Goal: Task Accomplishment & Management: Complete application form

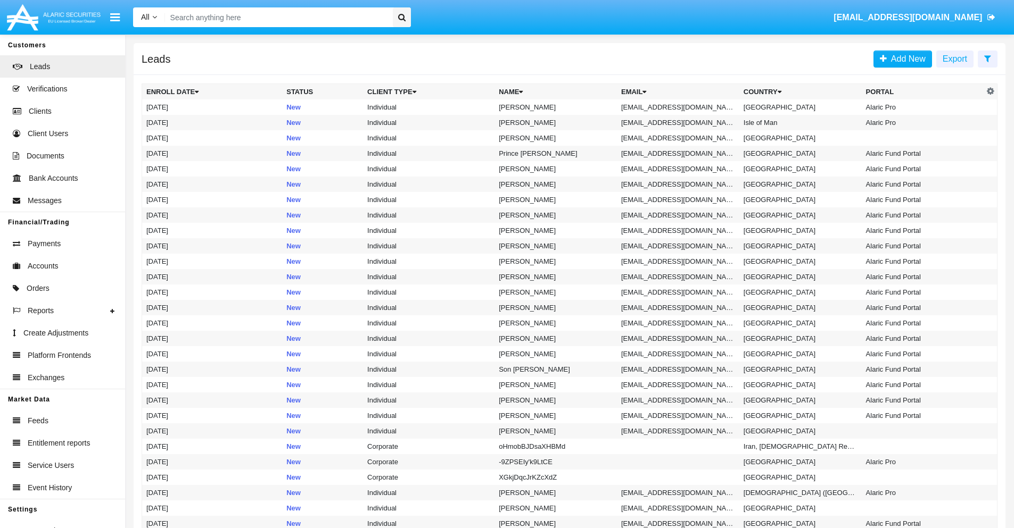
click at [987, 58] on icon at bounding box center [987, 58] width 7 height 9
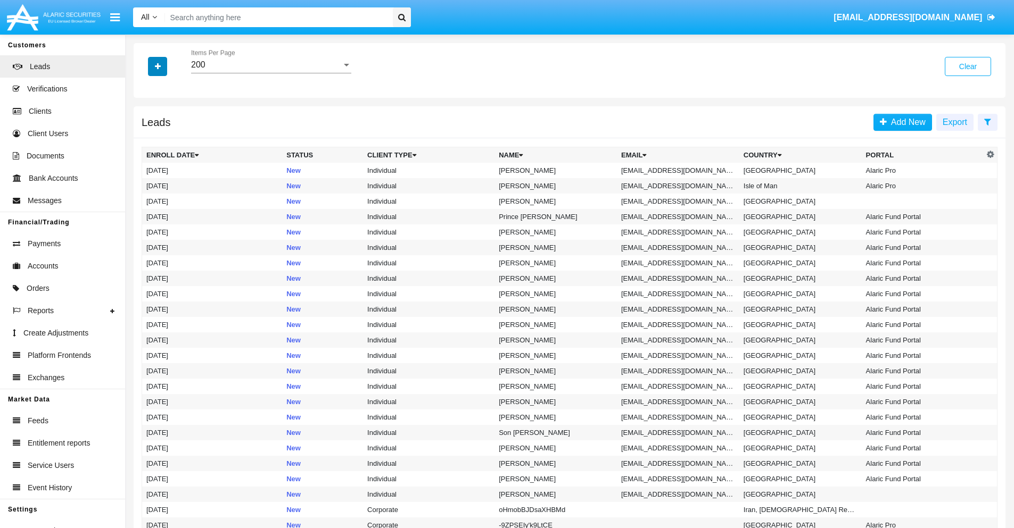
click at [158, 66] on icon "button" at bounding box center [158, 66] width 6 height 7
click at [166, 135] on span "Email" at bounding box center [165, 134] width 21 height 13
click at [146, 139] on input "Email" at bounding box center [146, 139] width 1 height 1
checkbox input "true"
click at [158, 66] on icon "button" at bounding box center [158, 66] width 6 height 7
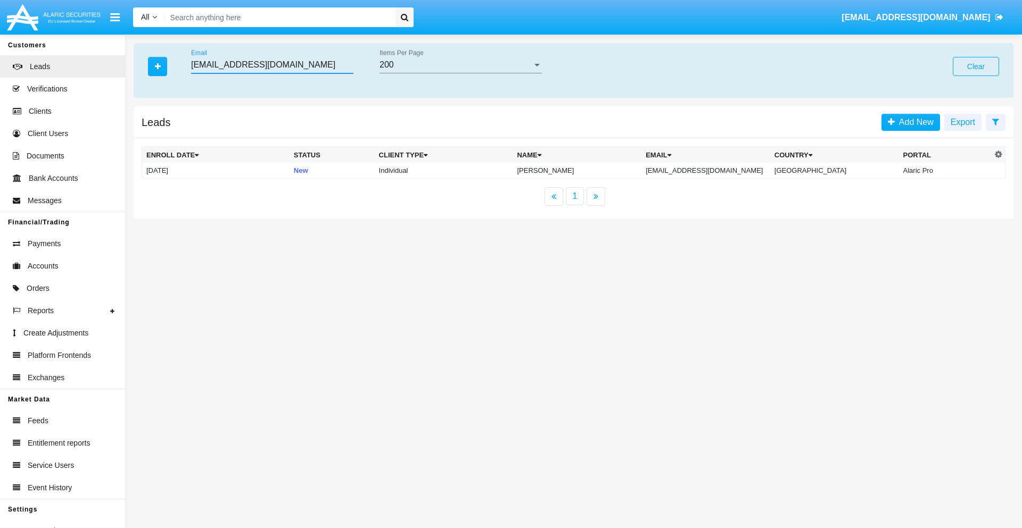
type input "qijgjj6uqd1@gdl.ip.jp"
click at [717, 170] on td "qijgjj6uqd1@gdl.ip.jp" at bounding box center [705, 171] width 129 height 16
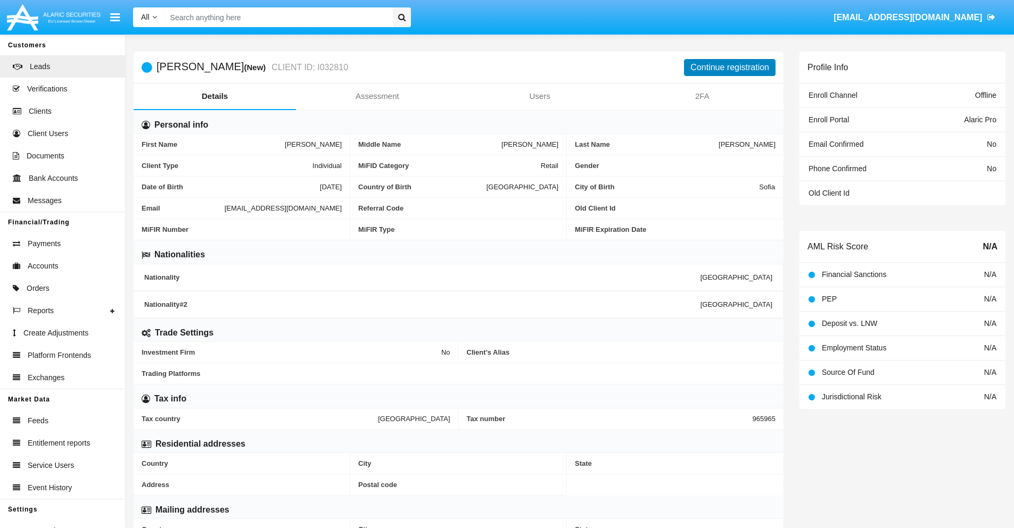
click at [730, 67] on button "Continue registration" at bounding box center [730, 67] width 92 height 17
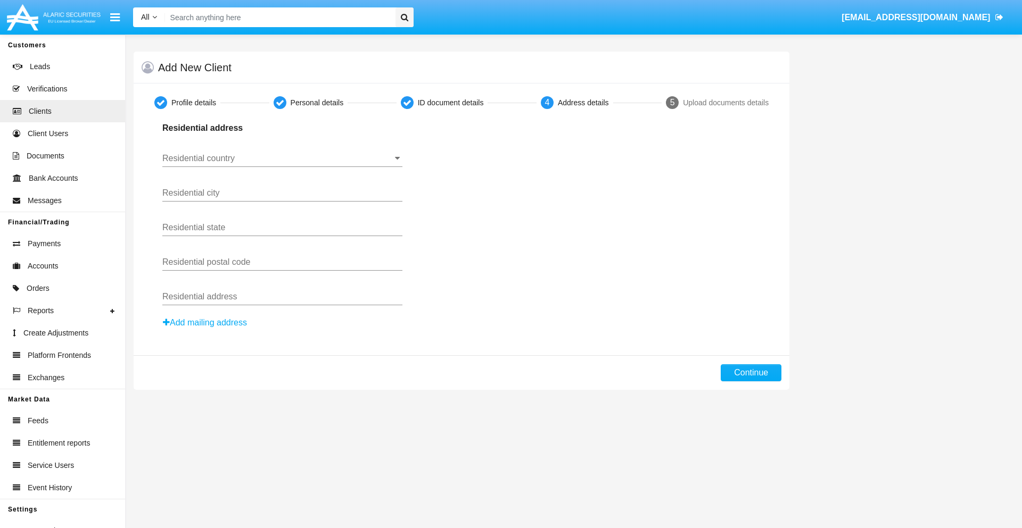
click at [282, 159] on input "Residential country" at bounding box center [282, 159] width 240 height 10
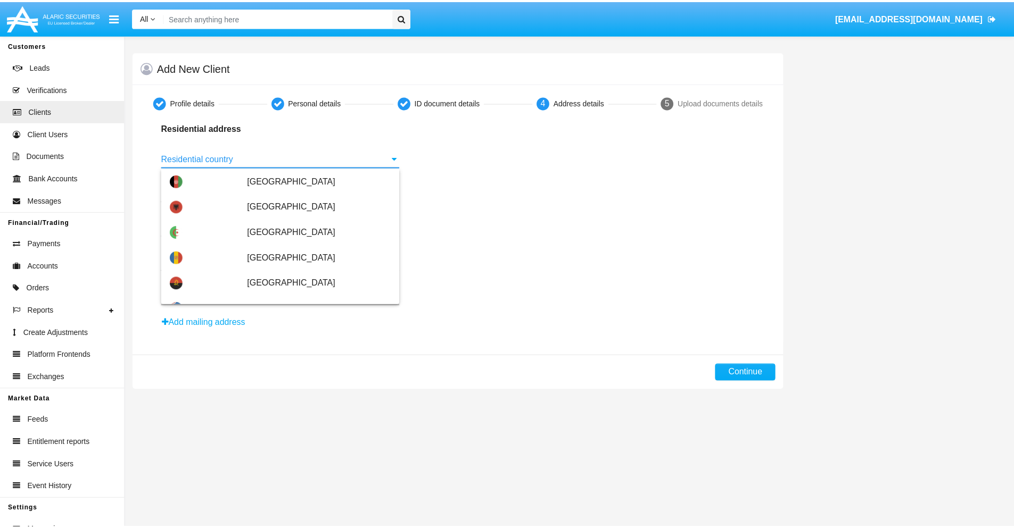
scroll to position [630, 0]
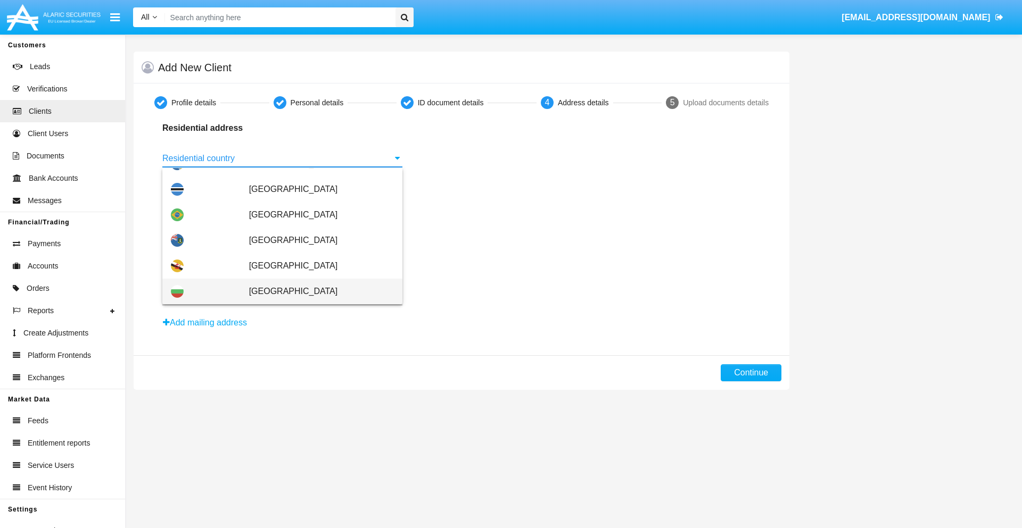
click at [316, 292] on span "[GEOGRAPHIC_DATA]" at bounding box center [321, 292] width 145 height 26
type input "[GEOGRAPHIC_DATA]"
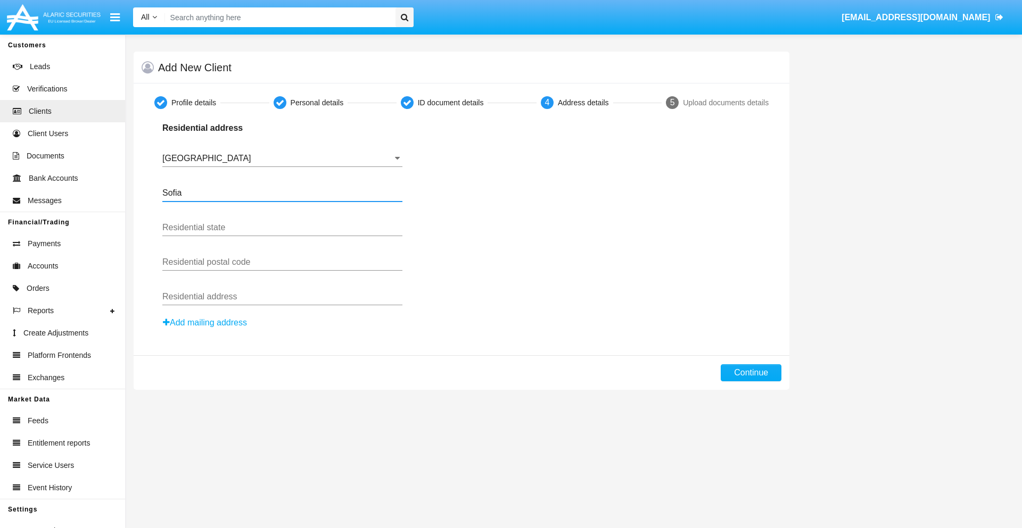
type input "Sofia"
type input "1000"
type input "Vasil Levski"
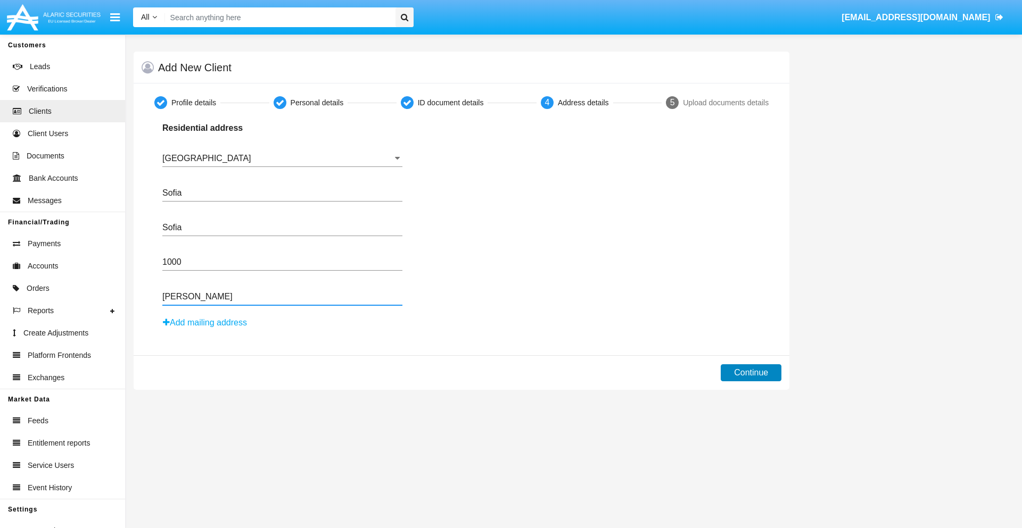
click at [751, 373] on button "Continue" at bounding box center [751, 373] width 61 height 17
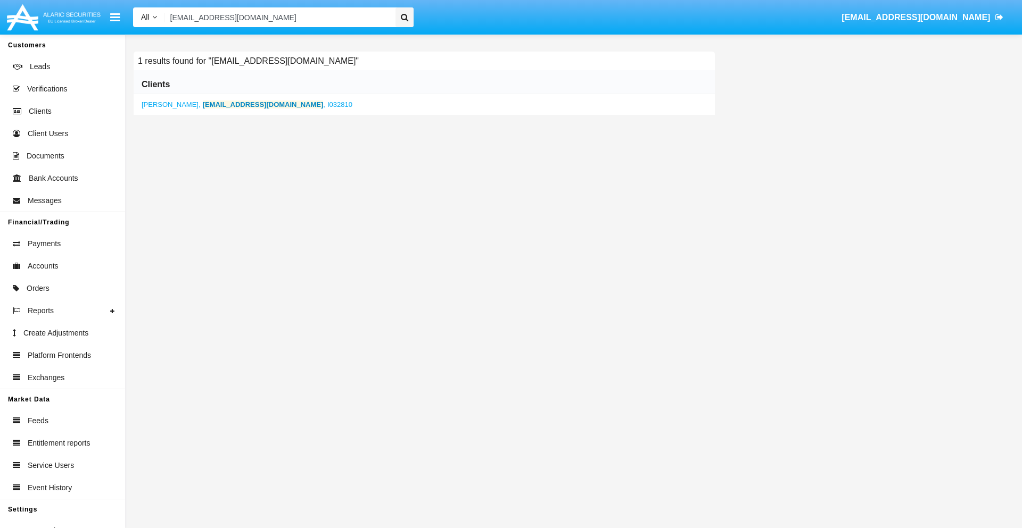
type input "qijgjj6uqd1@gdl.ip.jp"
click at [229, 104] on b "qijgjj6uqd1@gdl.ip.jp" at bounding box center [263, 105] width 121 height 8
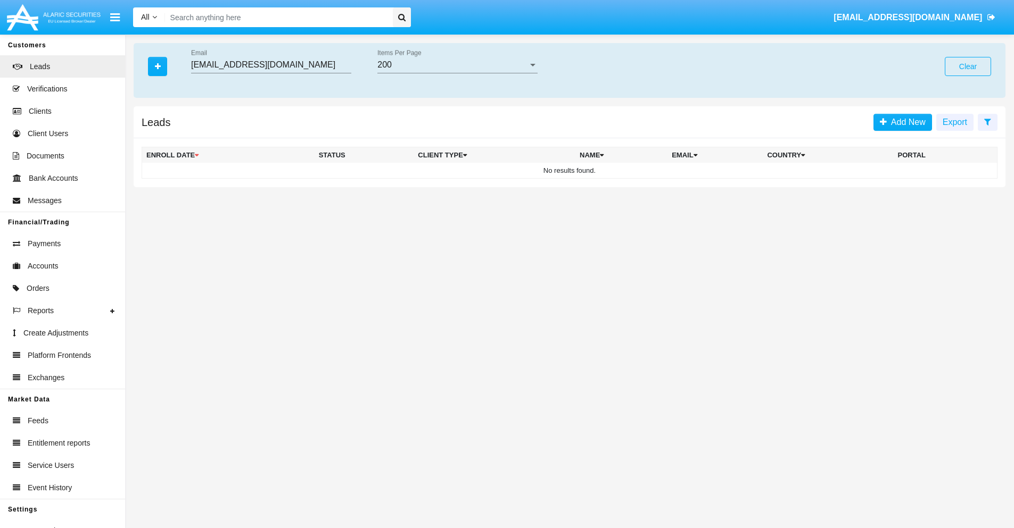
click at [968, 67] on button "Clear" at bounding box center [968, 66] width 46 height 19
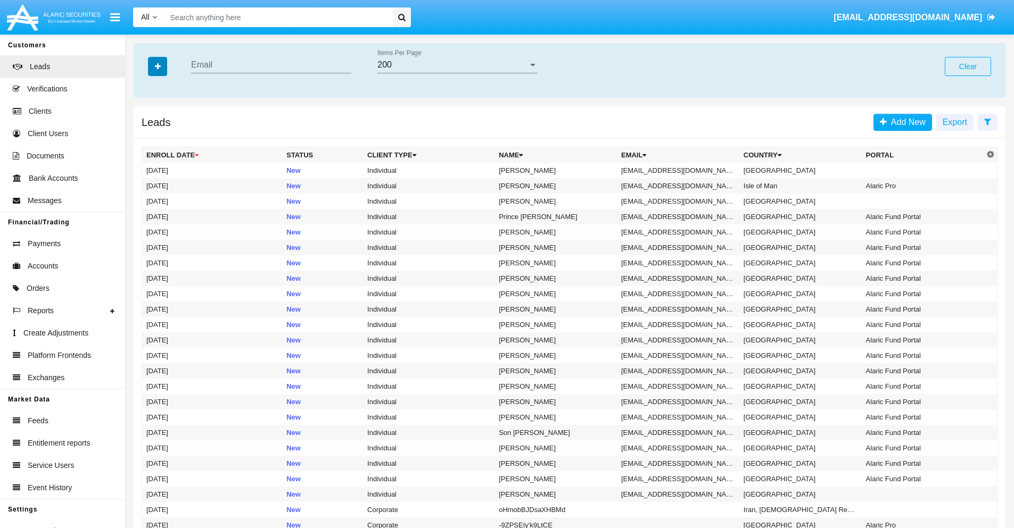
click at [158, 66] on icon "button" at bounding box center [158, 66] width 6 height 7
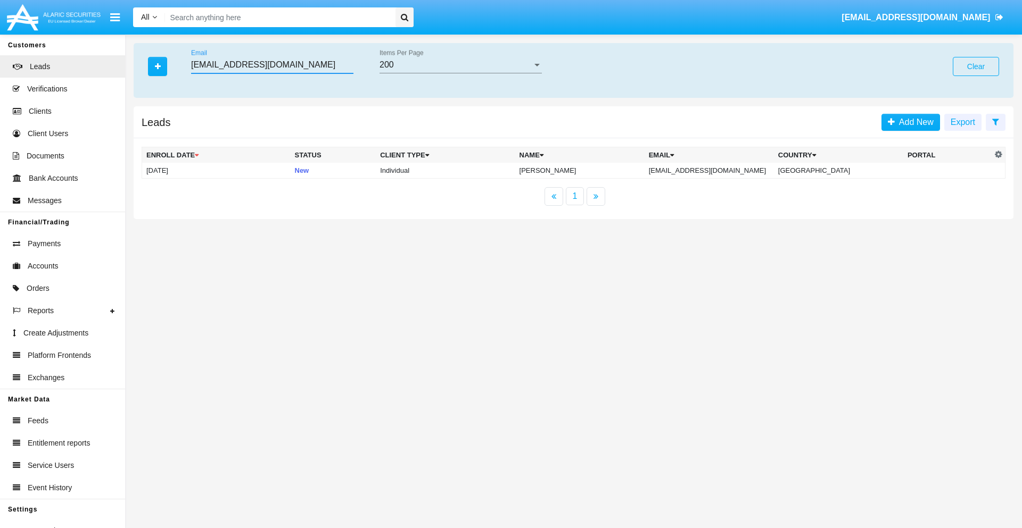
type input "57wt6-du@n52u9h2.us"
click at [717, 170] on td "57wt6-du@n52u9h2.us" at bounding box center [708, 171] width 129 height 16
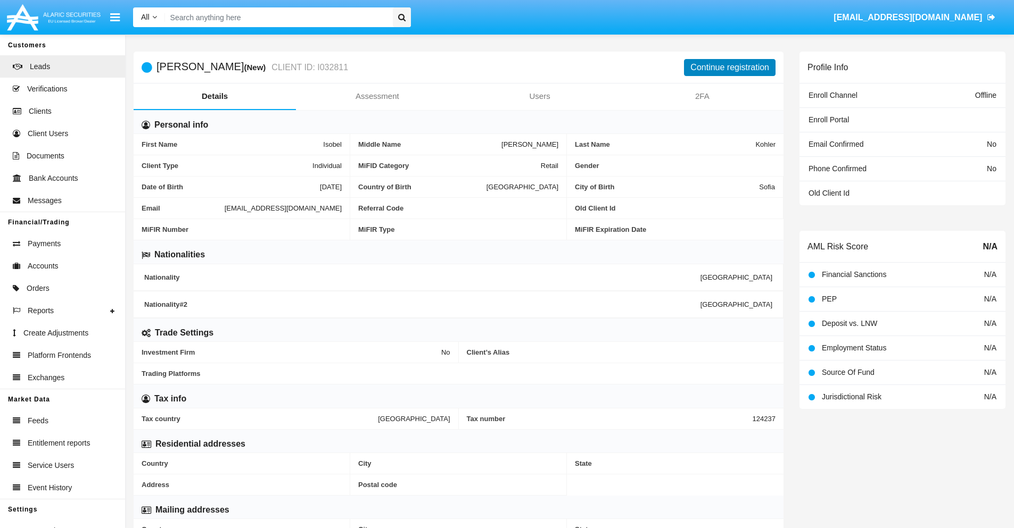
click at [730, 67] on button "Continue registration" at bounding box center [730, 67] width 92 height 17
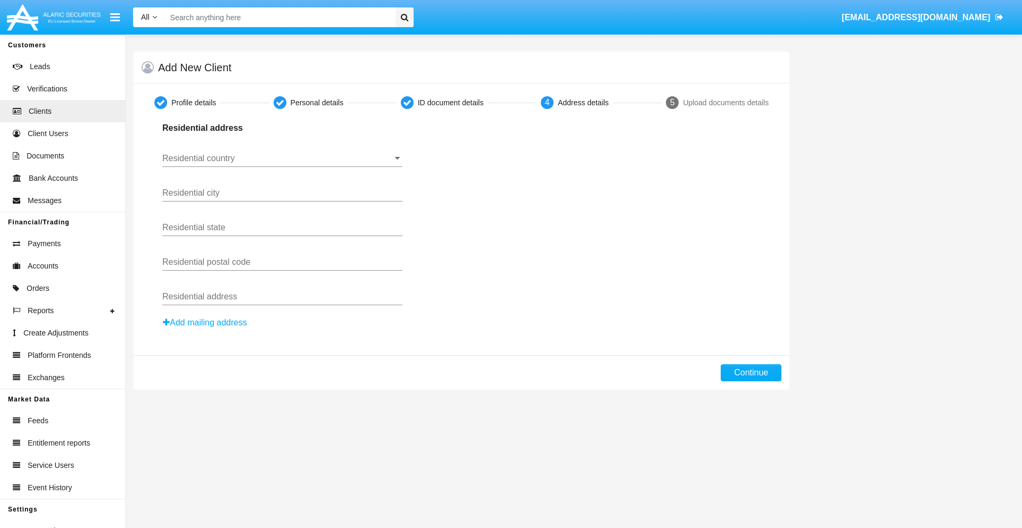
click at [205, 323] on button "Add mailing address" at bounding box center [204, 323] width 85 height 14
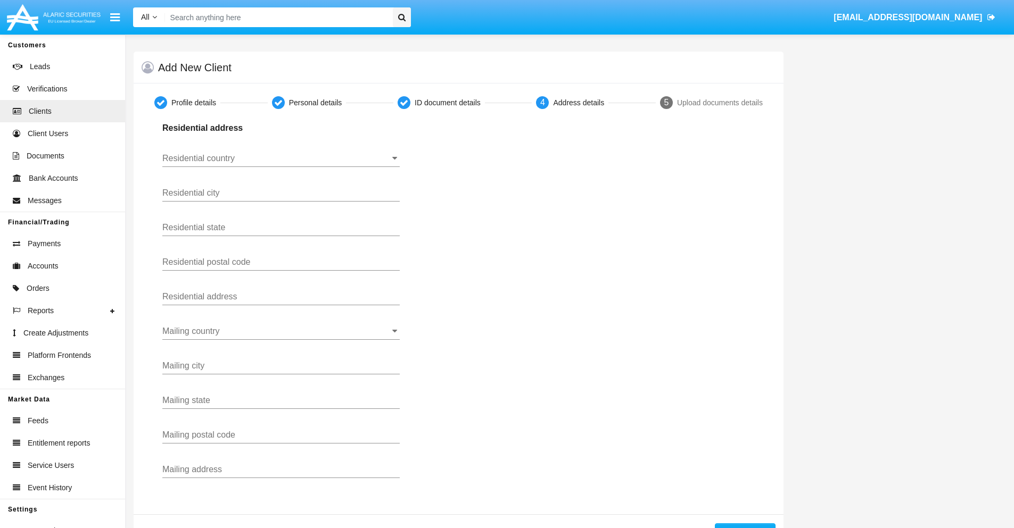
click at [281, 159] on input "Residential country" at bounding box center [280, 159] width 237 height 10
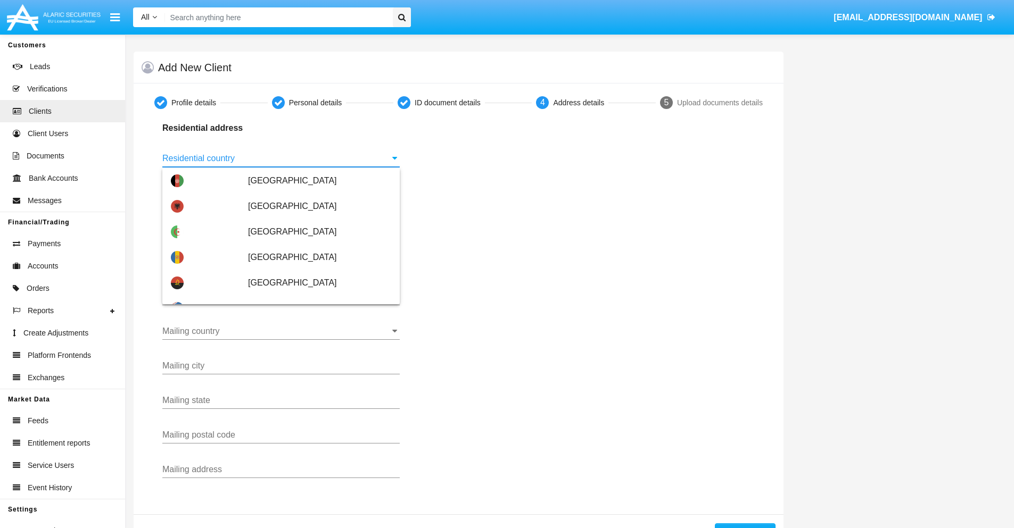
scroll to position [630, 0]
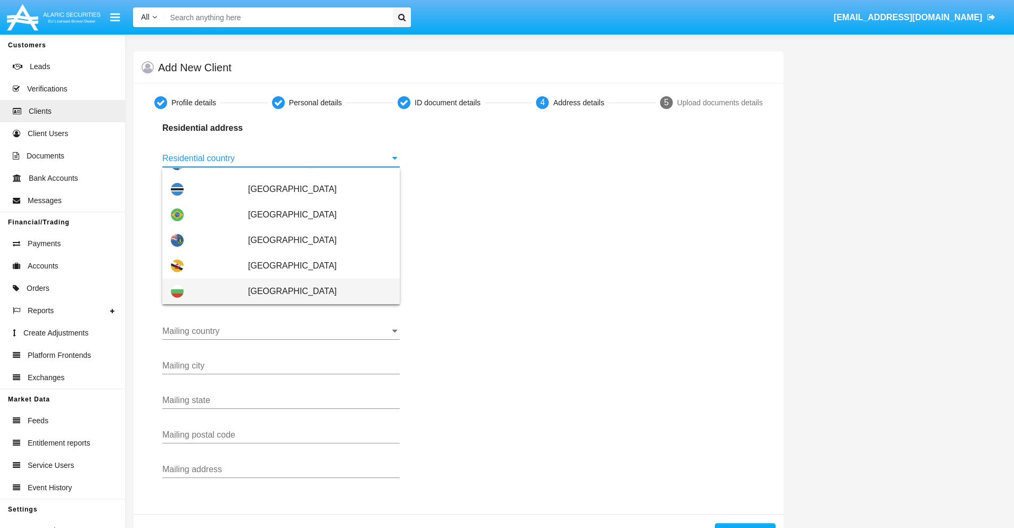
click at [314, 292] on span "[GEOGRAPHIC_DATA]" at bounding box center [319, 292] width 143 height 26
type input "[GEOGRAPHIC_DATA]"
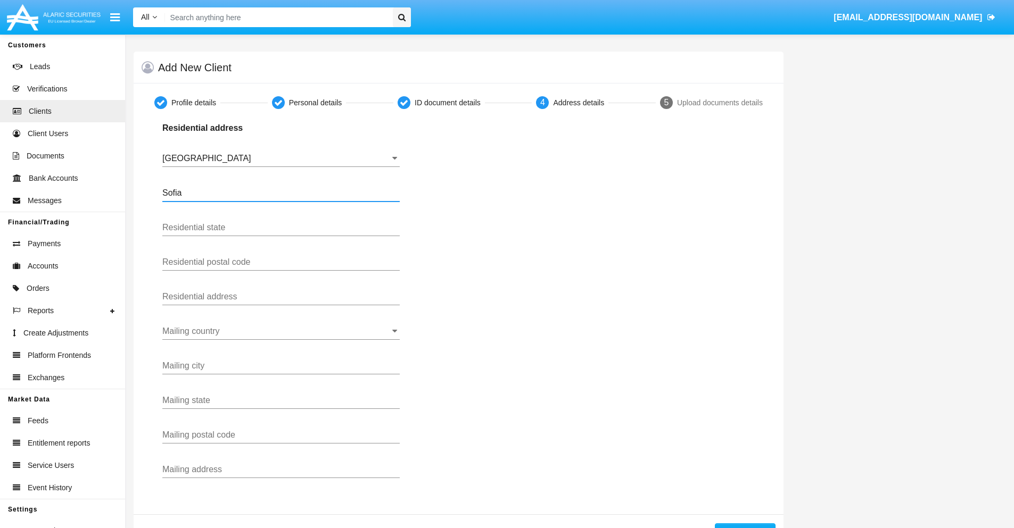
type input "Sofia"
type input "1000"
type input "Vasil Levski"
click at [281, 332] on input "Mailing country" at bounding box center [280, 332] width 237 height 10
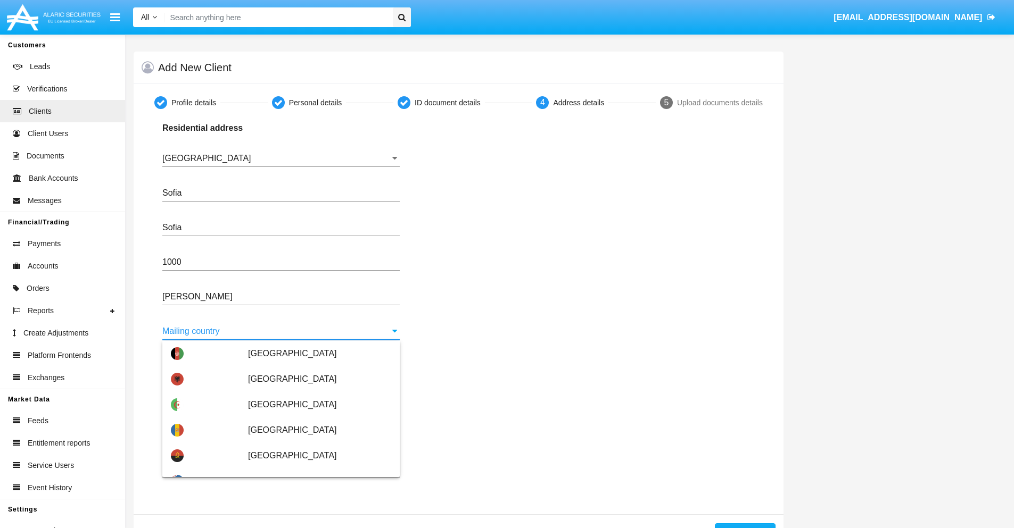
scroll to position [51, 0]
click at [314, 469] on span "Argentina" at bounding box center [319, 482] width 143 height 26
type input "Argentina"
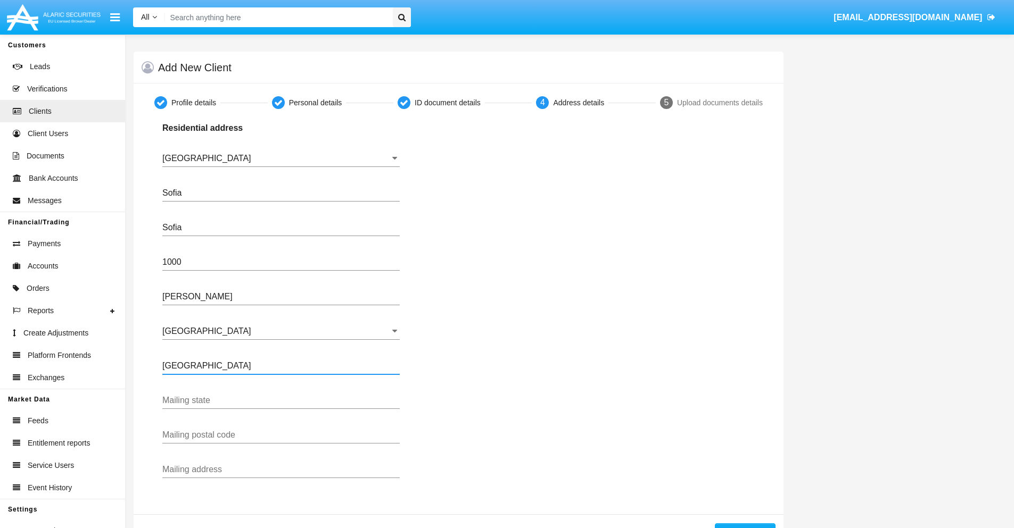
type input "Buenos Aires"
type input "7777"
type input "Test Mail Address"
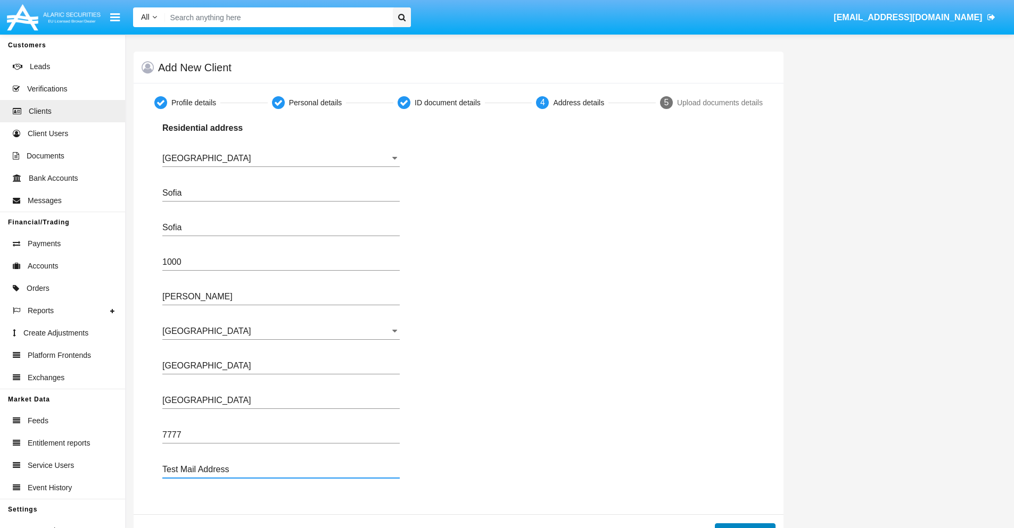
click at [745, 526] on button "Continue" at bounding box center [745, 532] width 61 height 17
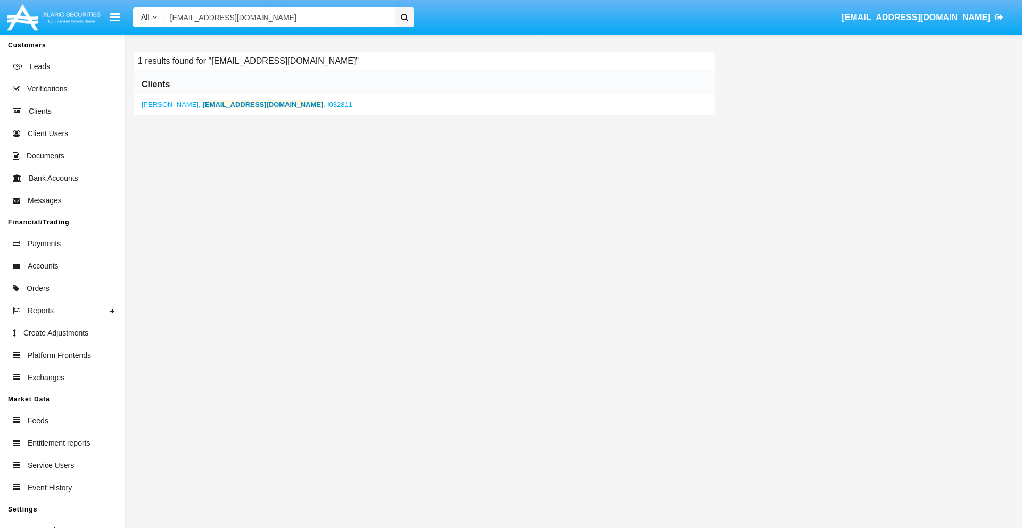
type input "57wt6-du@n52u9h2.us"
click at [223, 104] on b "57wt6-du@n52u9h2.us" at bounding box center [263, 105] width 121 height 8
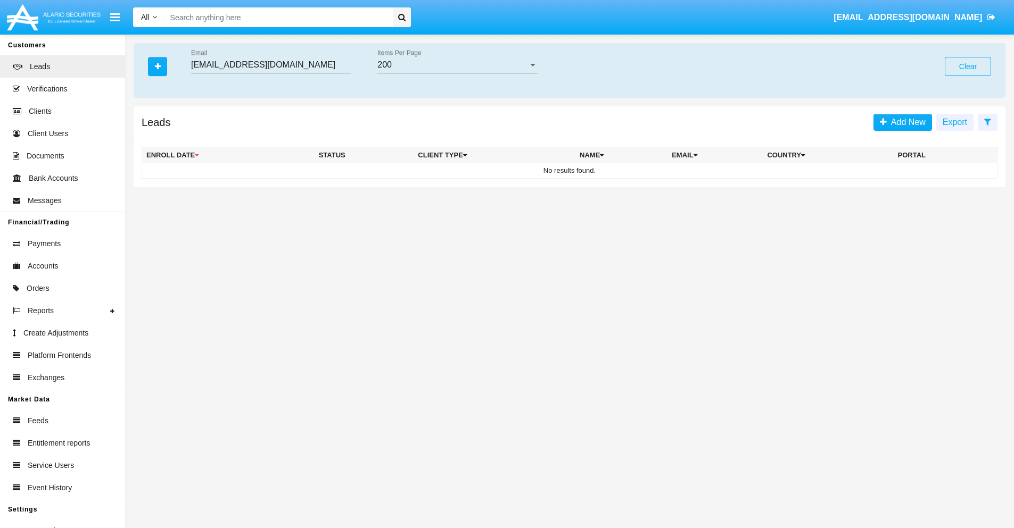
click at [968, 67] on button "Clear" at bounding box center [968, 66] width 46 height 19
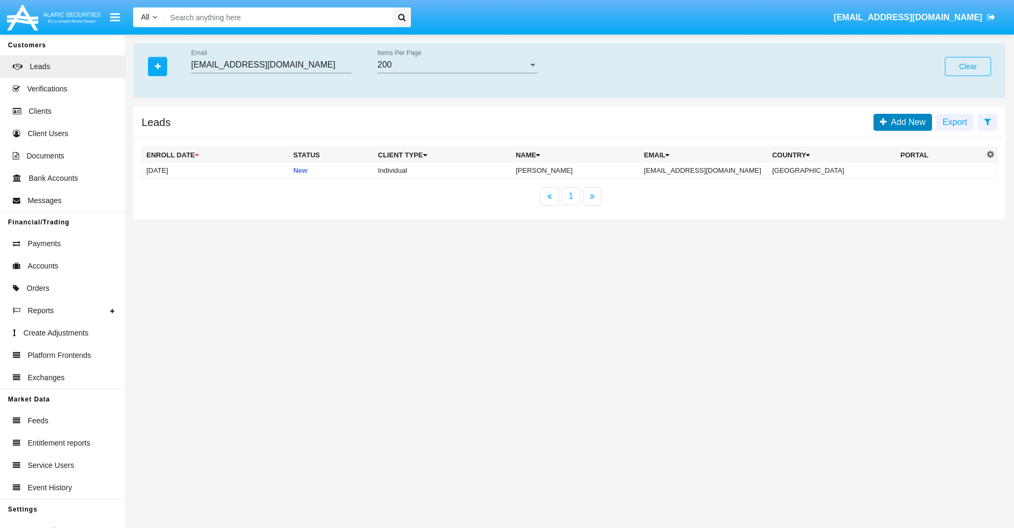
click at [906, 122] on span "Add New" at bounding box center [906, 122] width 39 height 9
